Goal: Transaction & Acquisition: Purchase product/service

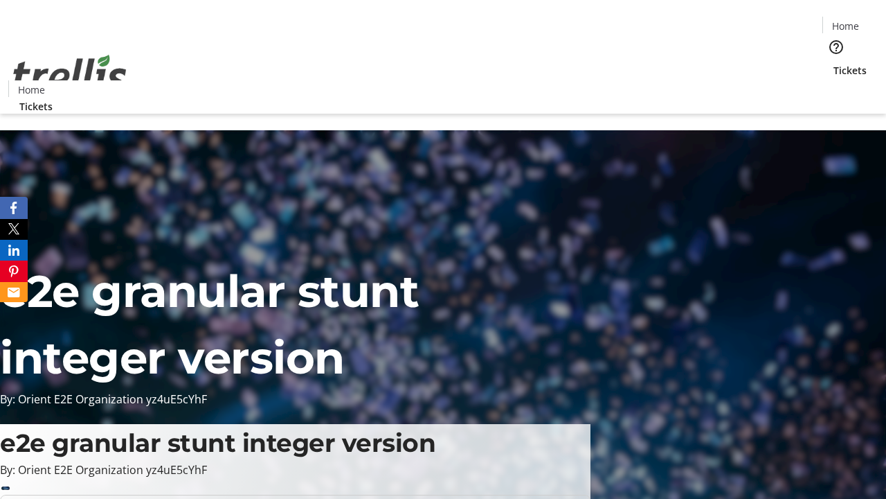
click at [847, 21] on span "Sign Up" at bounding box center [852, 19] width 40 height 17
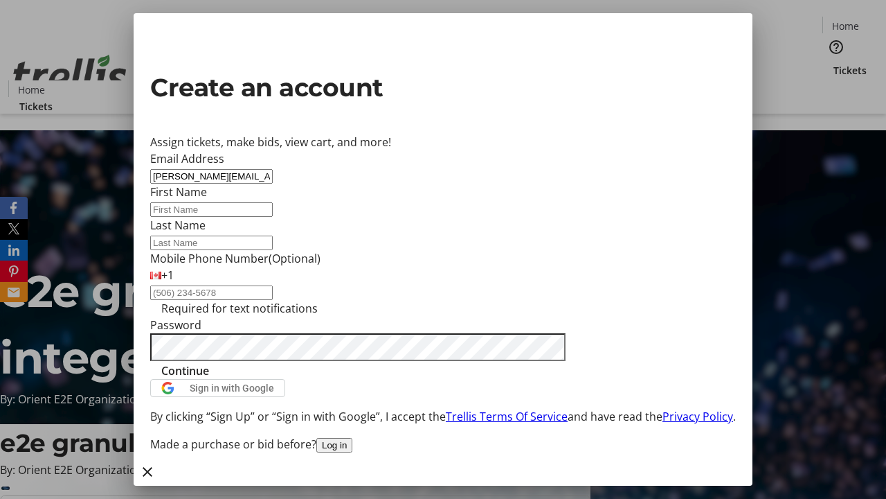
type input "[PERSON_NAME][EMAIL_ADDRESS][DOMAIN_NAME]"
type input "[PERSON_NAME]"
type input "Towne"
click at [209, 379] on span "Continue" at bounding box center [185, 370] width 48 height 17
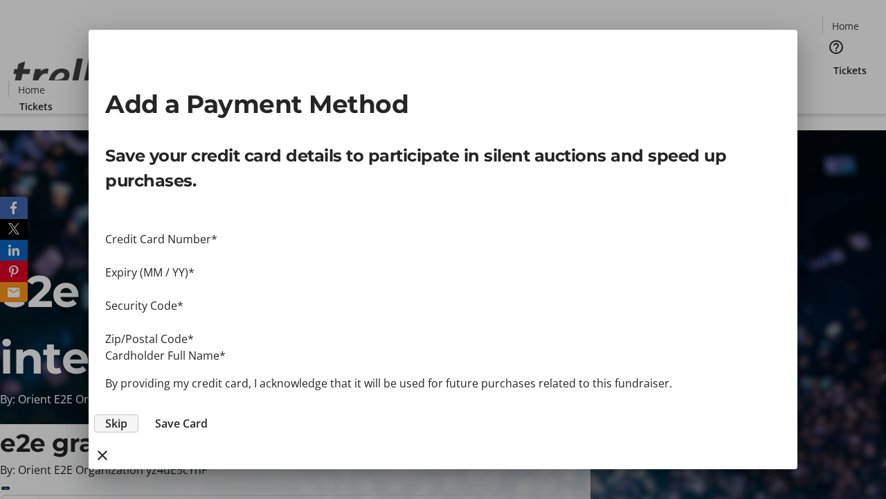
click at [127, 415] on span "Skip" at bounding box center [116, 423] width 22 height 17
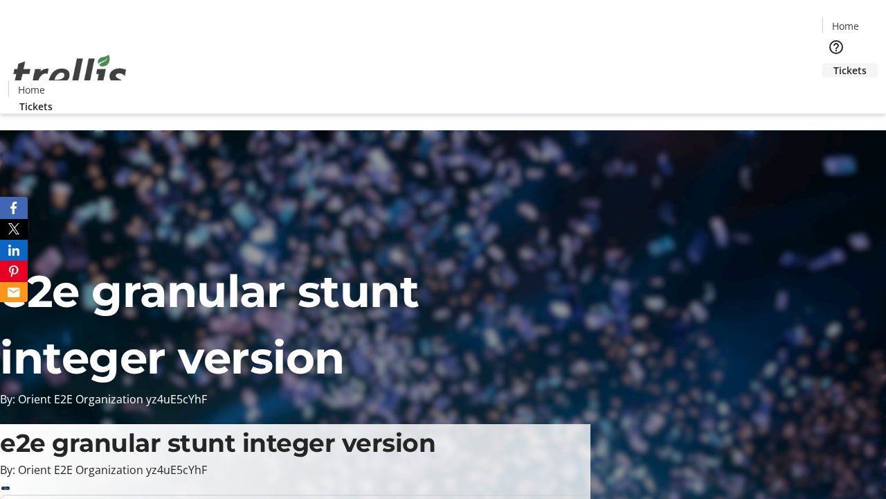
click at [834, 63] on span "Tickets" at bounding box center [850, 70] width 33 height 15
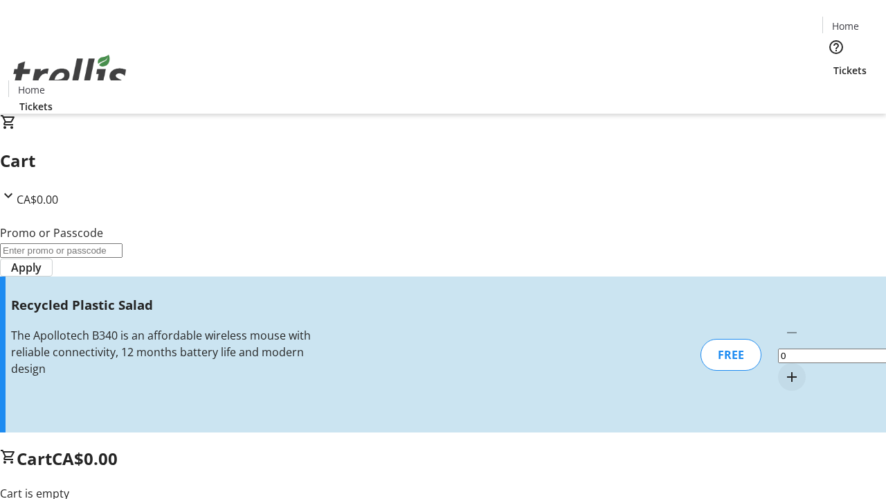
click at [784, 368] on mat-icon "Increment by one" at bounding box center [792, 376] width 17 height 17
type input "1"
